Goal: Task Accomplishment & Management: Use online tool/utility

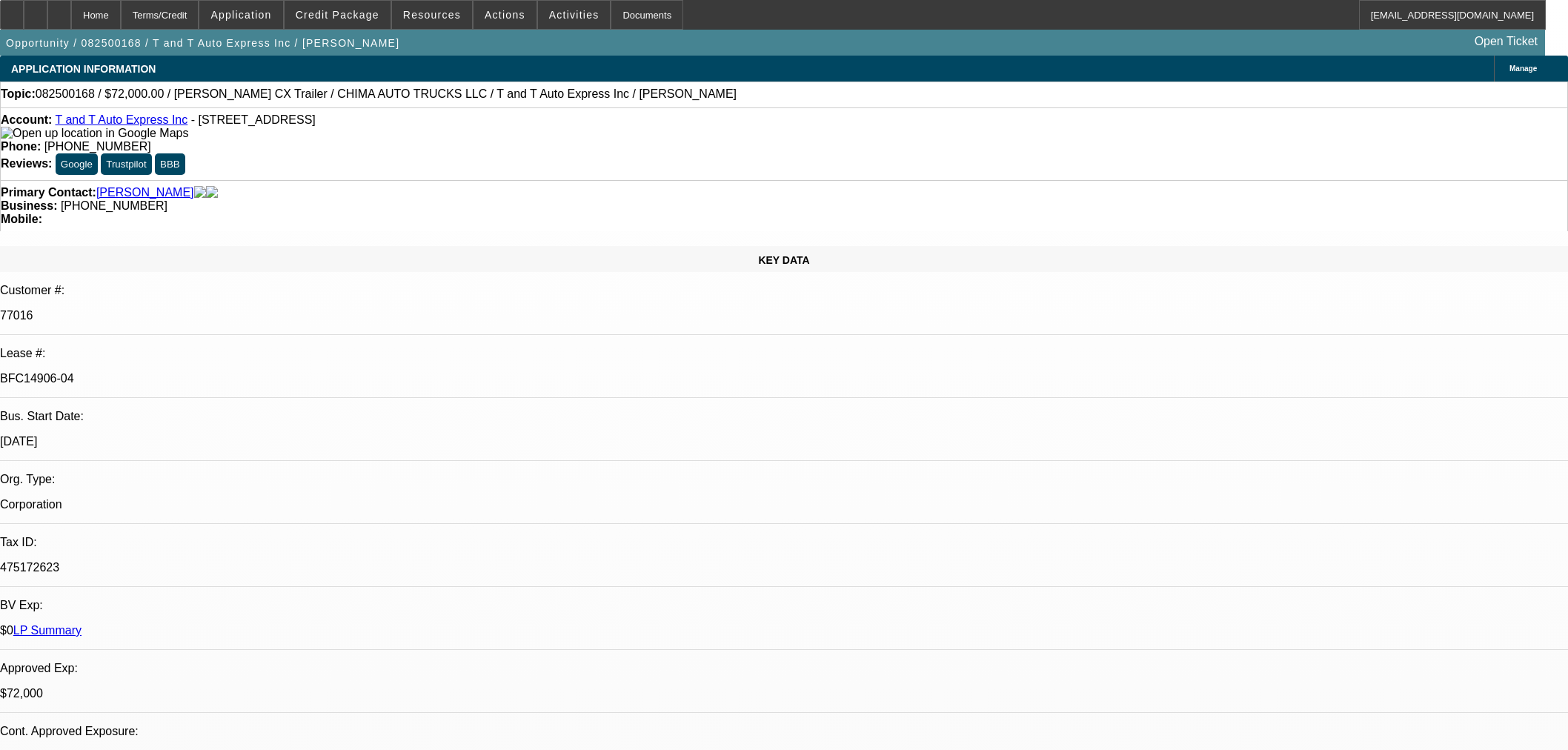
select select "0"
select select "2"
select select "0.1"
select select "4"
select select "0"
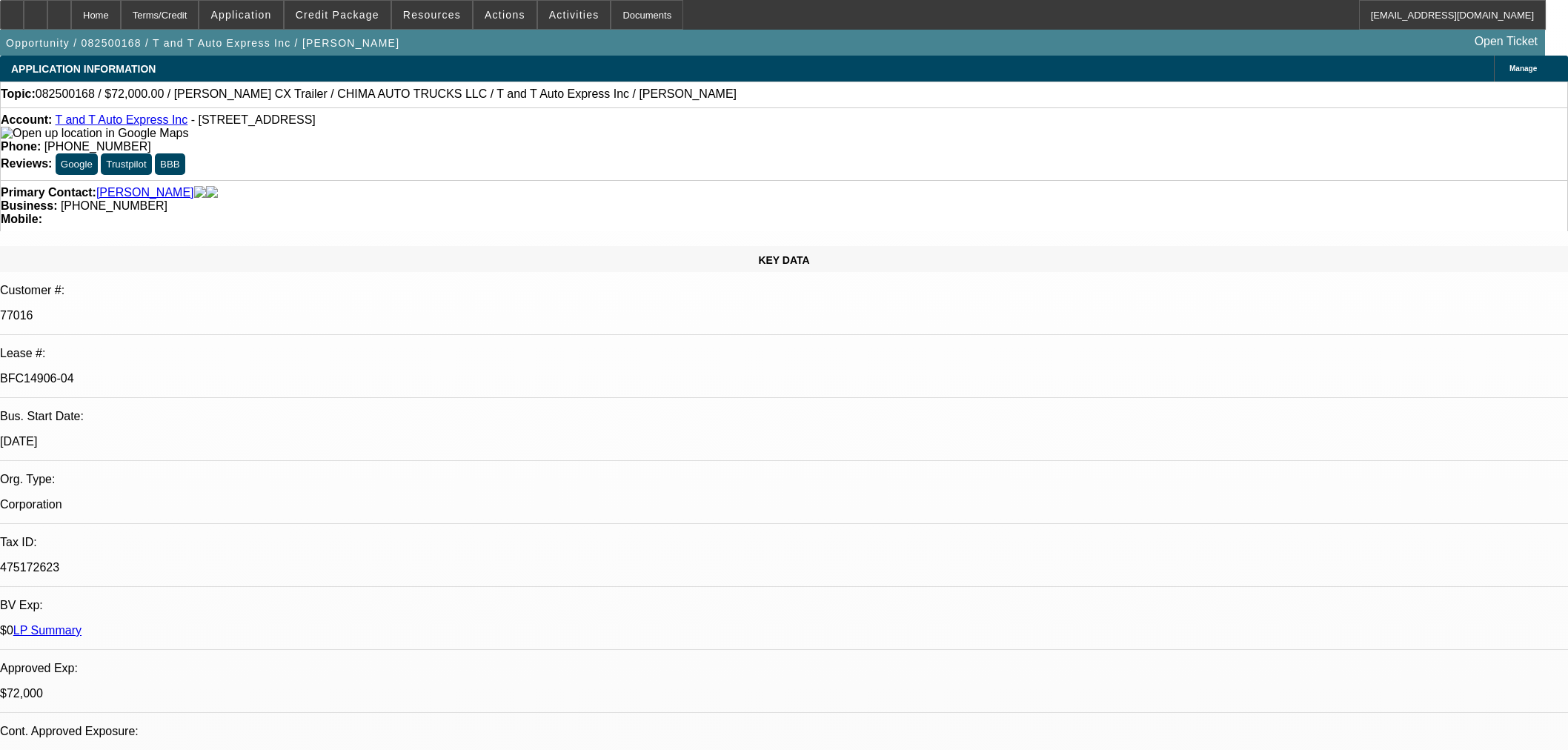
select select "2"
select select "0.1"
select select "4"
select select "0"
select select "2"
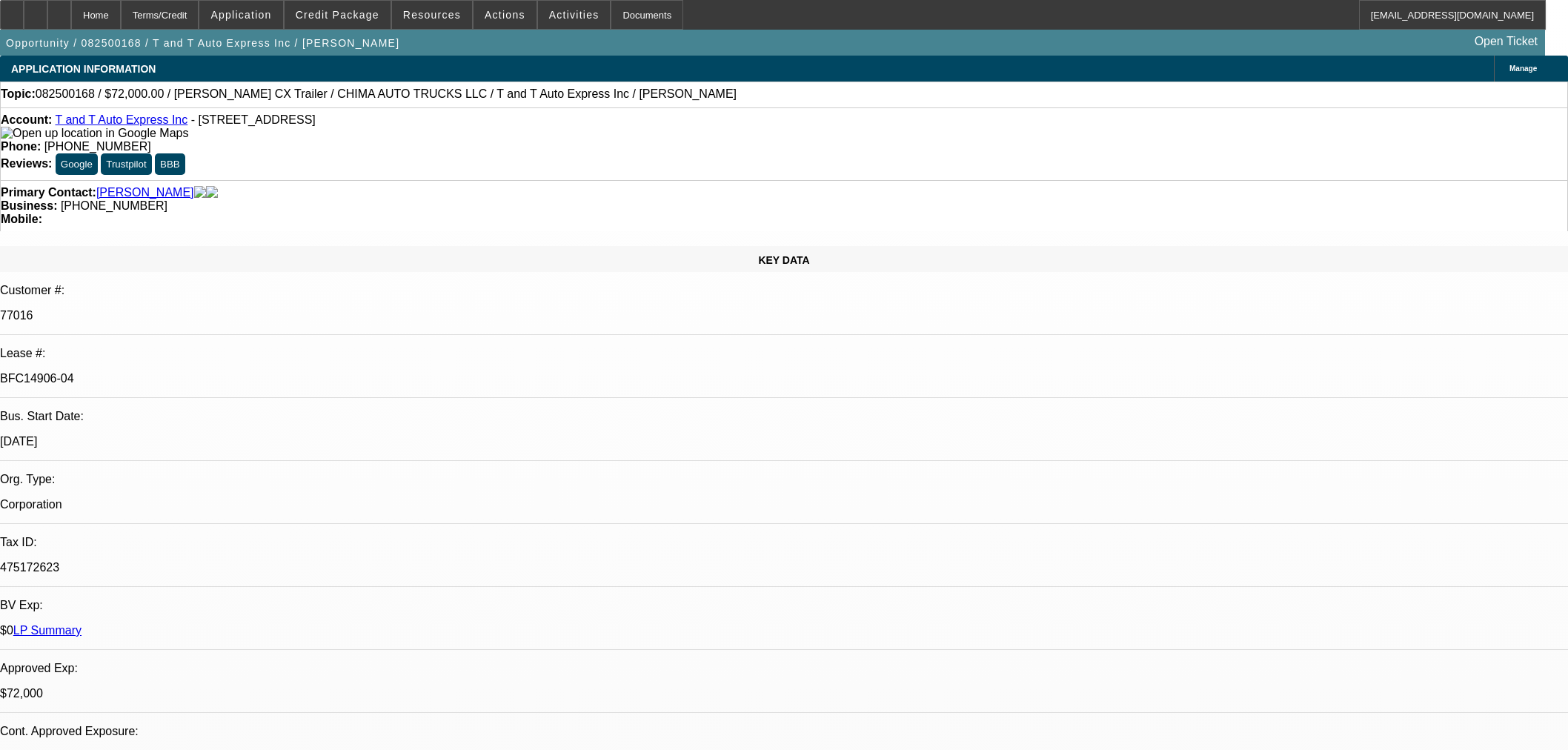
select select "0.1"
select select "4"
select select "0.15"
select select "2"
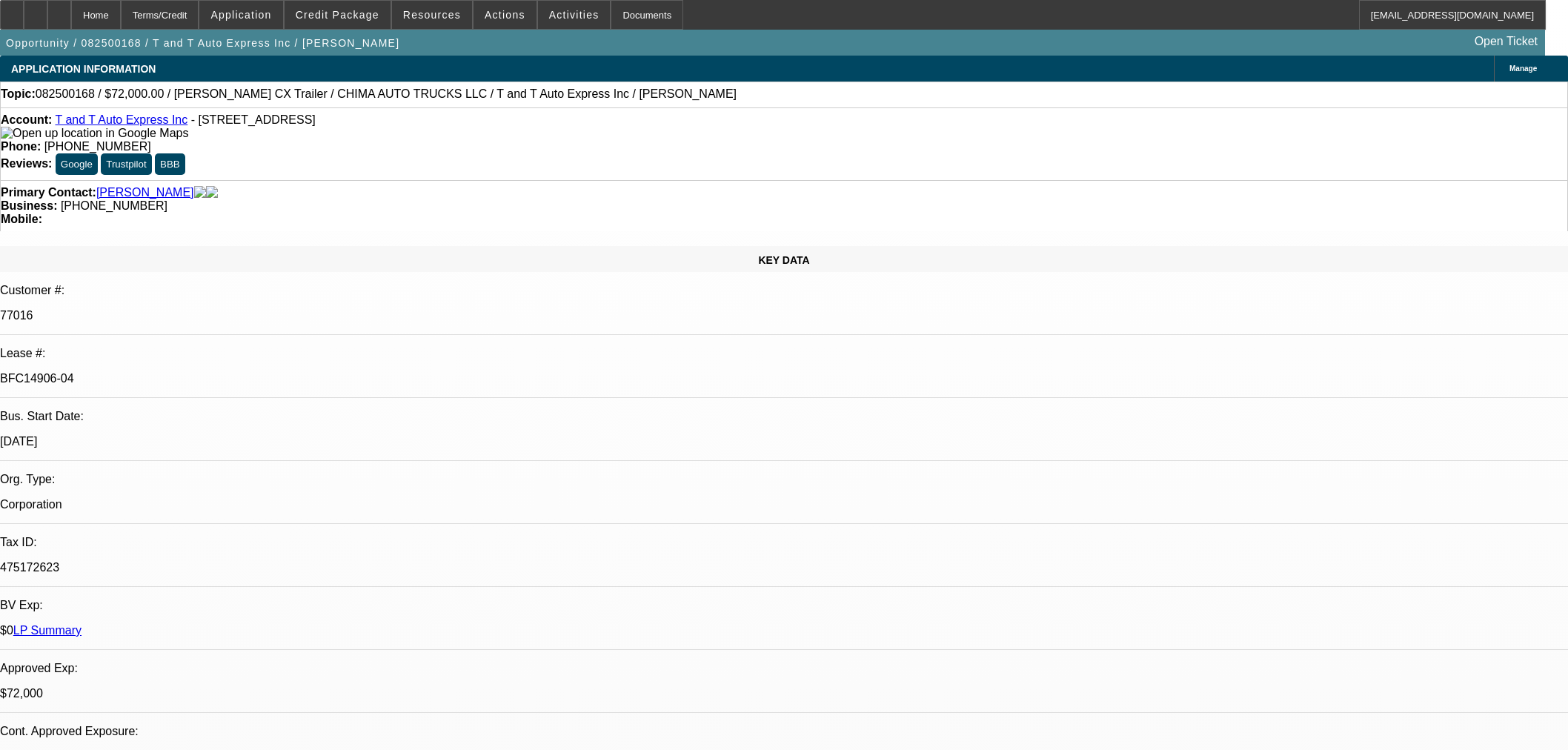
select select "0"
select select "6"
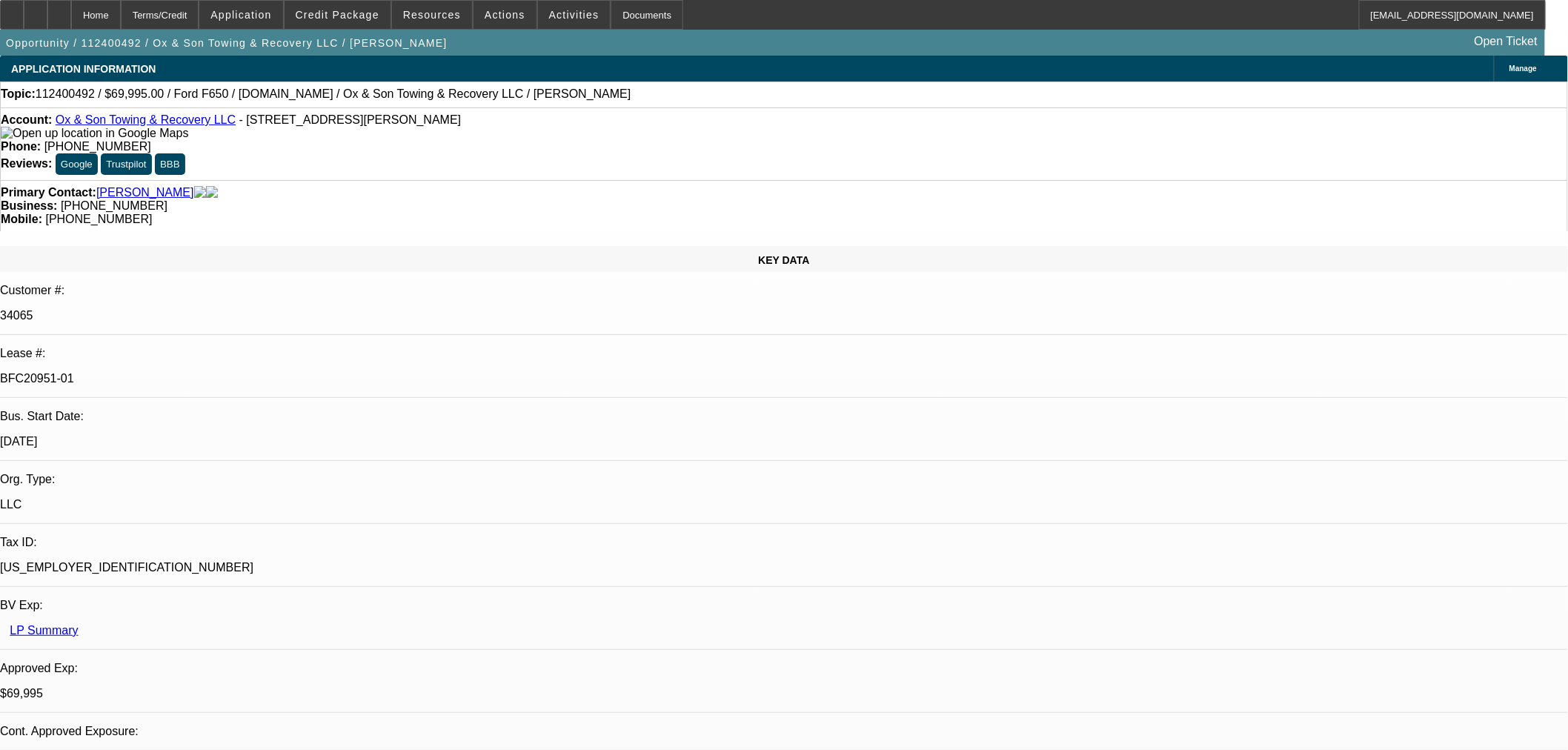
select select "0"
select select "3"
select select "0"
select select "6"
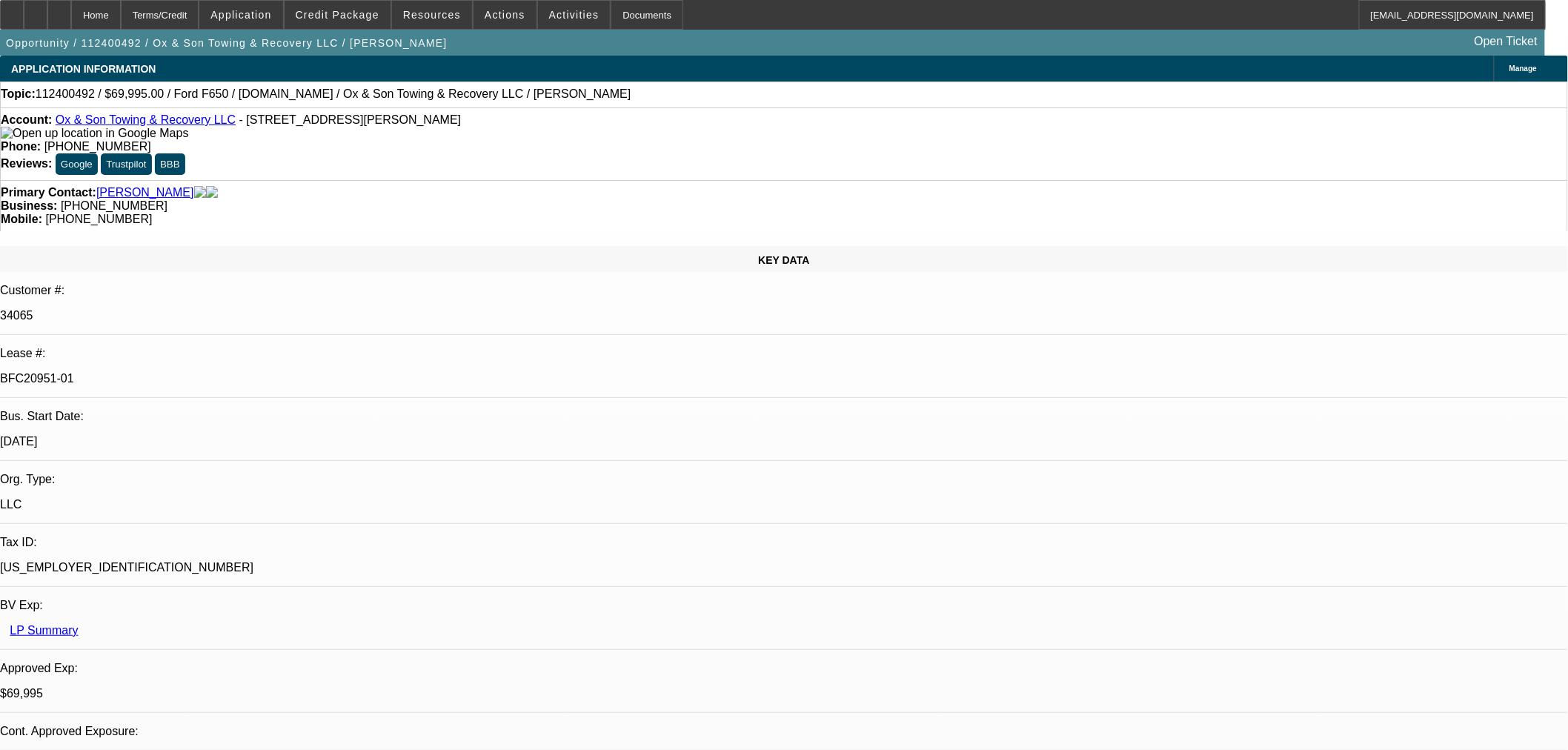
select select "0"
select select "3"
select select "0"
select select "6"
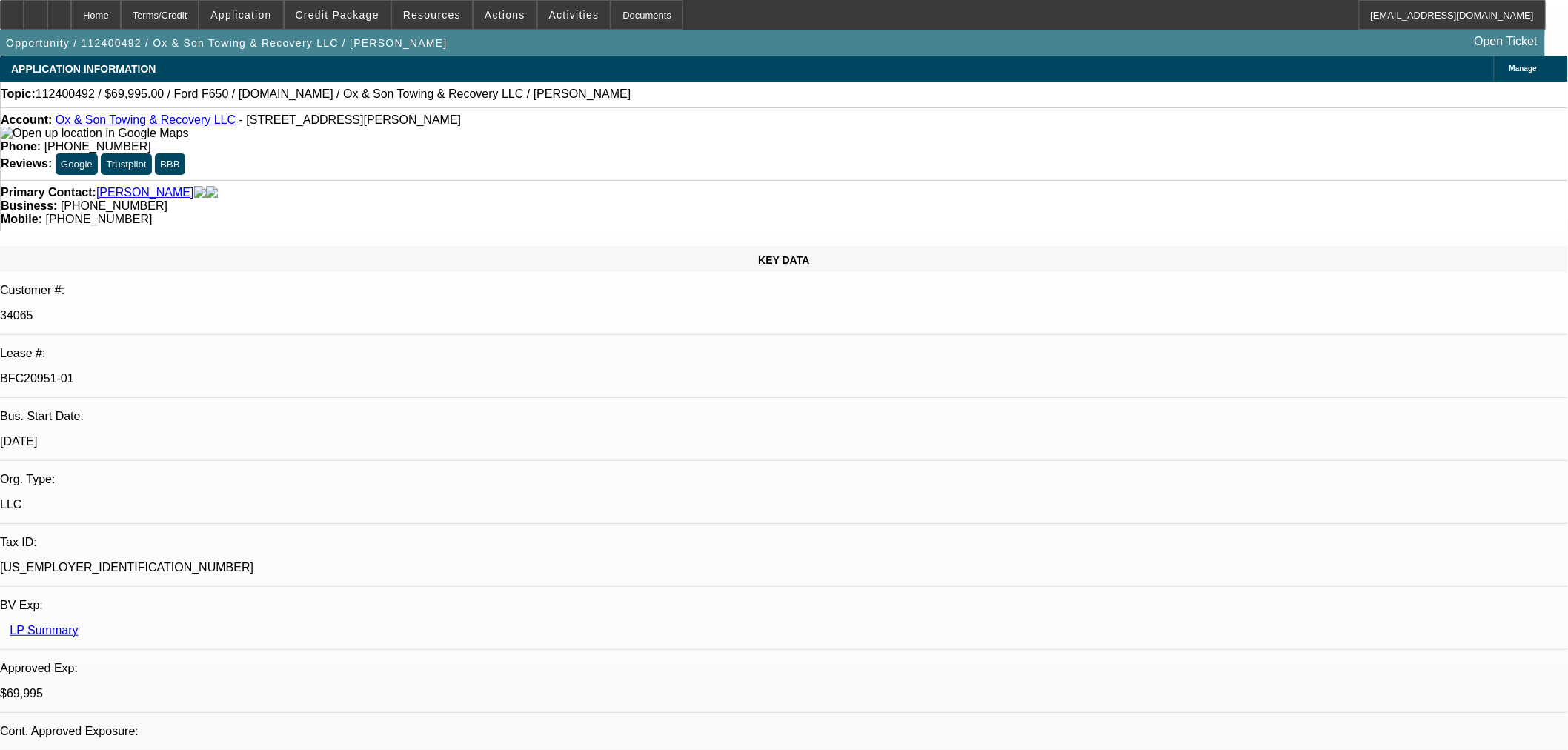
select select "0"
select select "3"
select select "0"
select select "6"
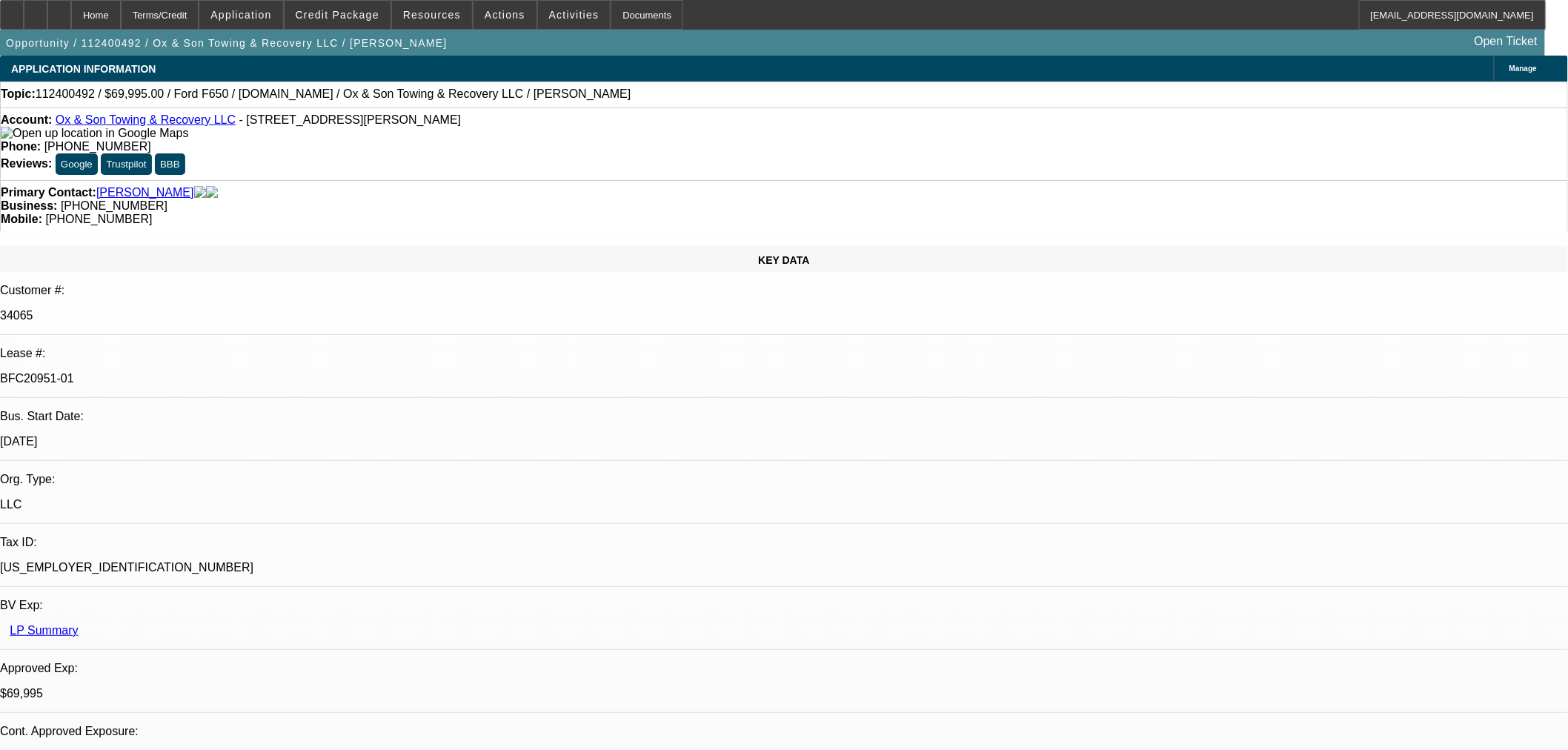
select select "0"
select select "3"
select select "0"
select select "6"
